Goal: Information Seeking & Learning: Learn about a topic

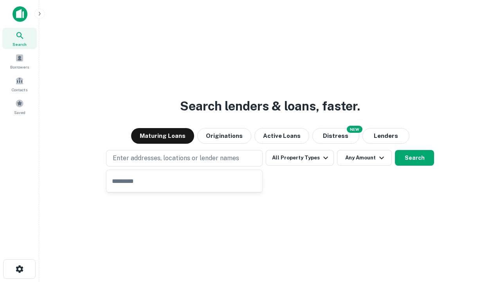
type input "**********"
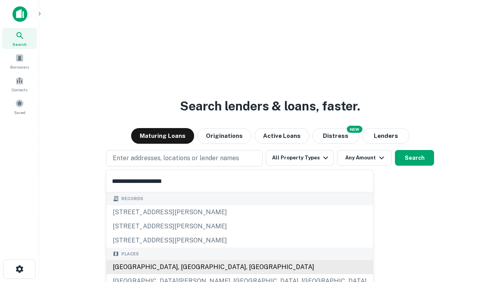
click at [187, 267] on div "[GEOGRAPHIC_DATA], [GEOGRAPHIC_DATA], [GEOGRAPHIC_DATA]" at bounding box center [240, 267] width 267 height 14
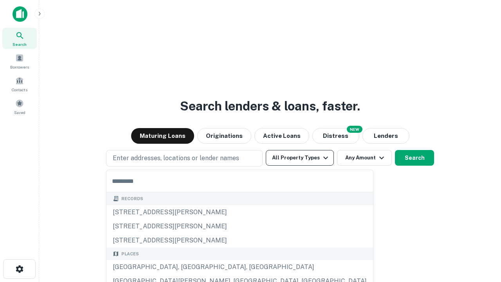
click at [300, 158] on button "All Property Types" at bounding box center [300, 158] width 68 height 16
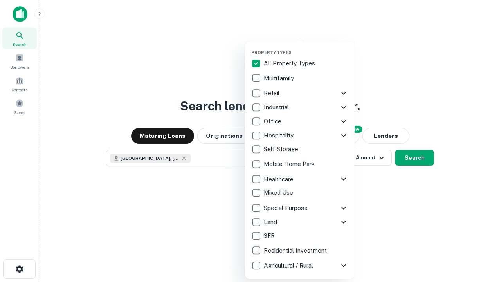
click at [306, 47] on button "button" at bounding box center [306, 47] width 110 height 0
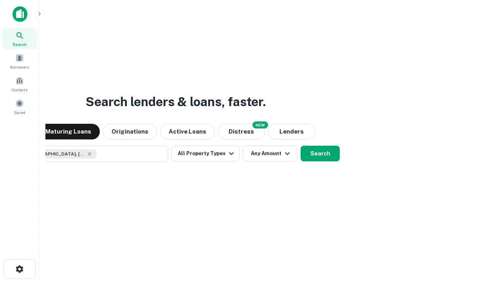
scroll to position [13, 0]
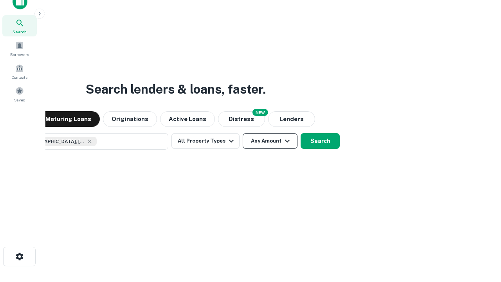
click at [243, 133] on button "Any Amount" at bounding box center [270, 141] width 55 height 16
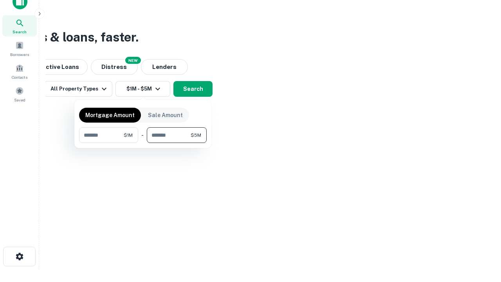
type input "*******"
click at [143, 143] on button "button" at bounding box center [143, 143] width 128 height 0
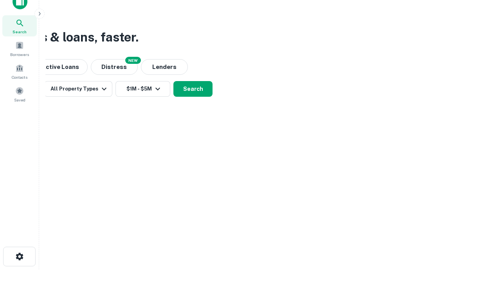
scroll to position [13, 0]
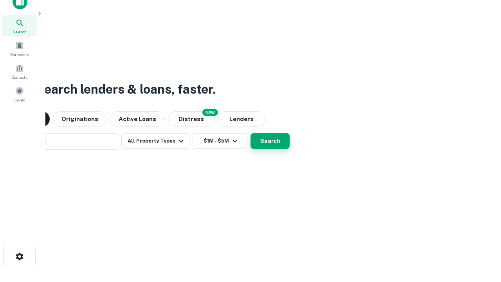
click at [251, 133] on button "Search" at bounding box center [270, 141] width 39 height 16
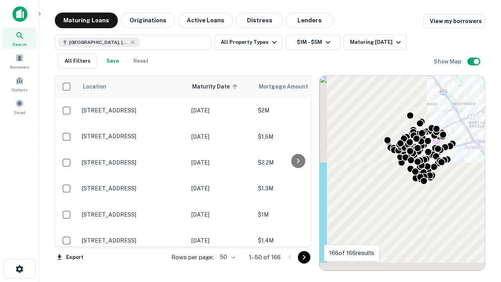
click at [226, 257] on body "Search Borrowers Contacts Saved Maturing Loans Originations Active Loans Distre…" at bounding box center [250, 141] width 501 height 282
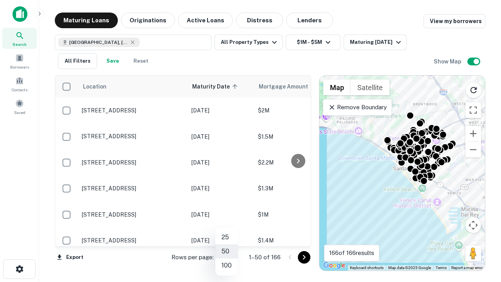
click at [227, 237] on li "25" at bounding box center [226, 237] width 23 height 14
